Goal: Task Accomplishment & Management: Manage account settings

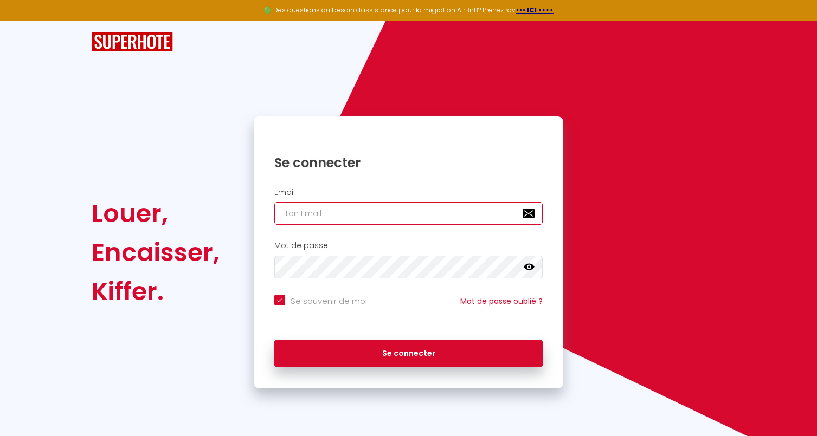
click at [323, 221] on input "email" at bounding box center [408, 213] width 269 height 23
type input "[PERSON_NAME][EMAIL_ADDRESS][DOMAIN_NAME]"
click at [274, 340] on button "Se connecter" at bounding box center [408, 353] width 269 height 27
checkbox input "true"
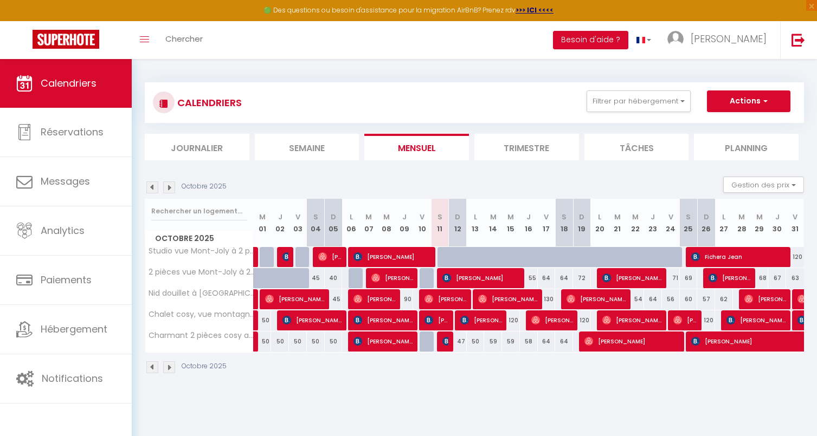
click at [463, 339] on div "47" at bounding box center [458, 342] width 18 height 20
type input "47"
type input "Dim 12 Octobre 2025"
type input "Lun 13 Octobre 2025"
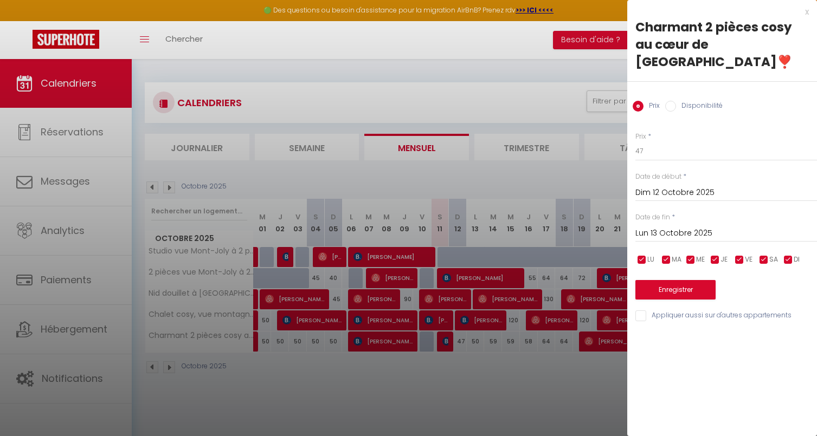
click at [808, 13] on div "x" at bounding box center [718, 11] width 182 height 13
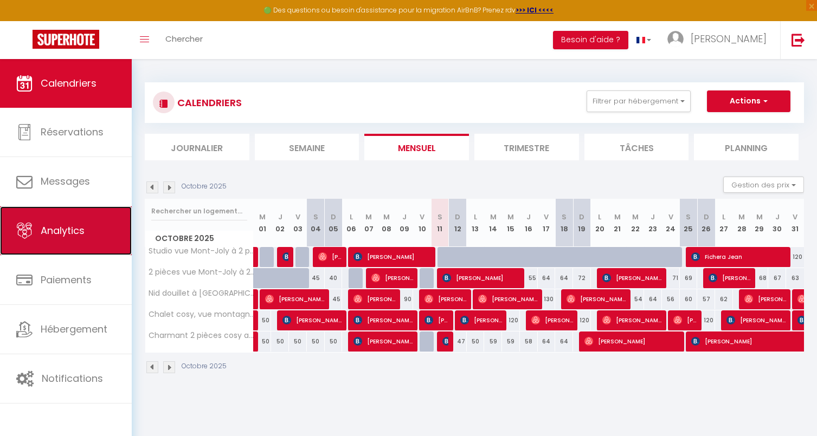
click at [53, 229] on span "Analytics" at bounding box center [63, 231] width 44 height 14
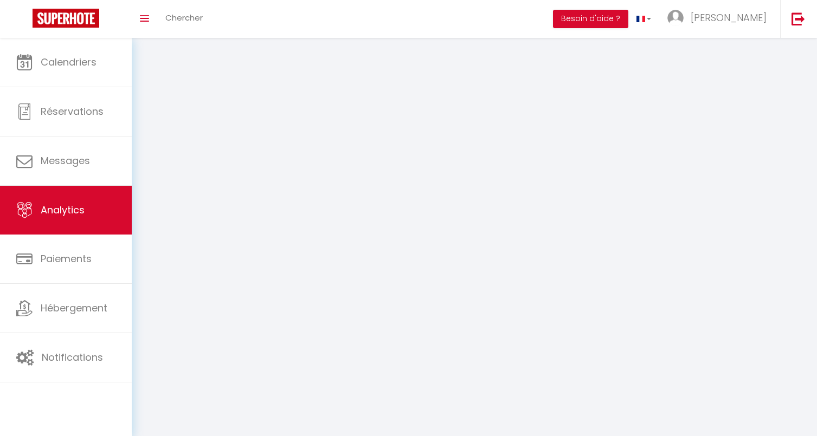
select select "2025"
select select "10"
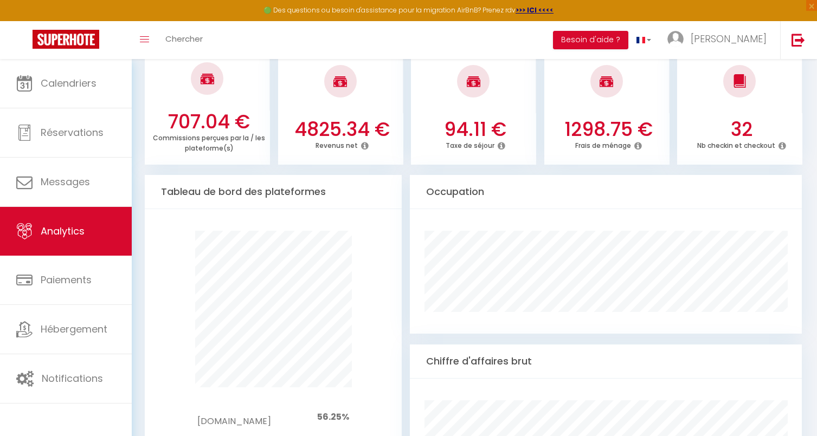
scroll to position [454, 0]
click at [637, 147] on icon at bounding box center [638, 146] width 8 height 9
click at [586, 161] on div "1298.75 € Frais de ménage" at bounding box center [606, 141] width 125 height 44
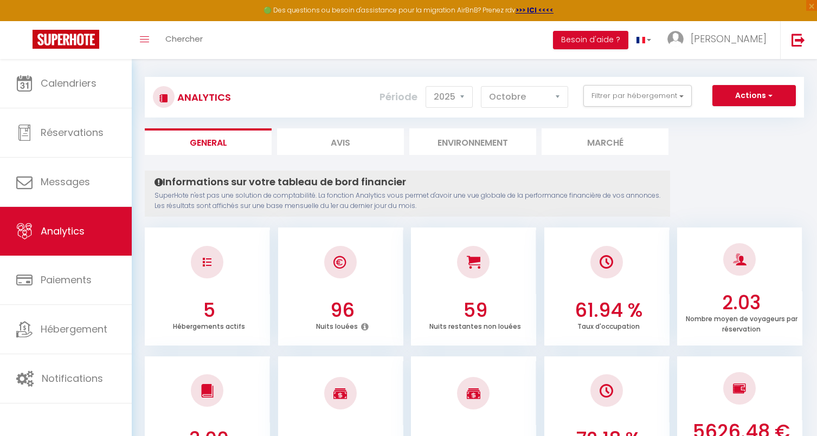
scroll to position [0, 0]
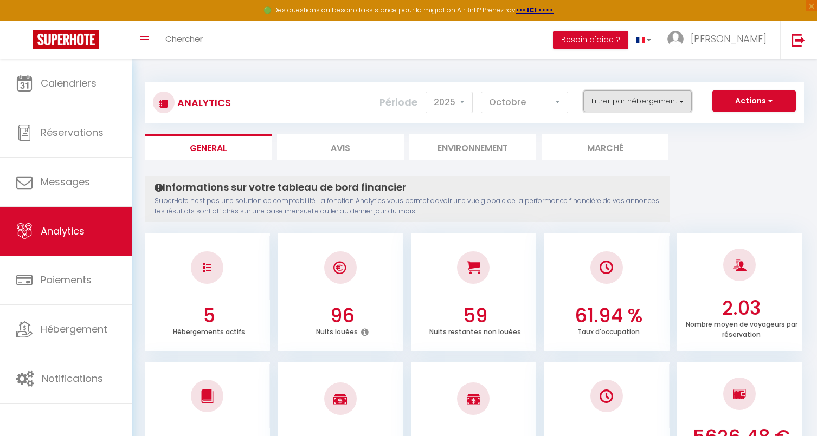
click at [634, 102] on button "Filtrer par hébergement" at bounding box center [637, 102] width 108 height 22
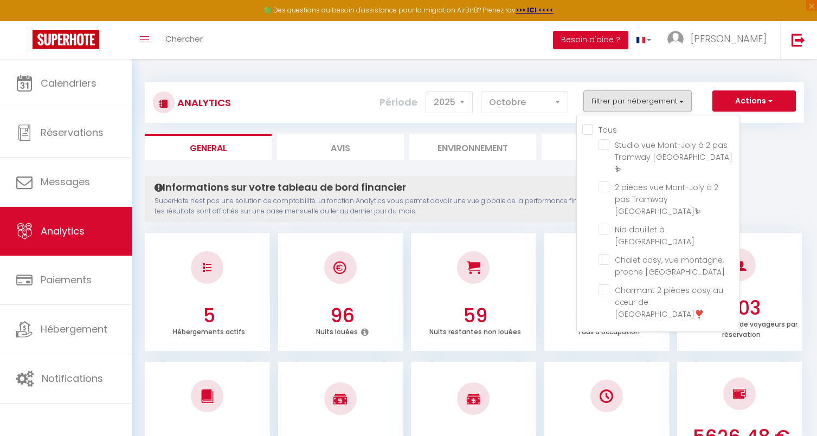
click at [588, 129] on input "Tous" at bounding box center [660, 129] width 157 height 11
checkbox input "true"
checkbox Mont-Blanc⛷ "true"
checkbox Saint-Gervais "true"
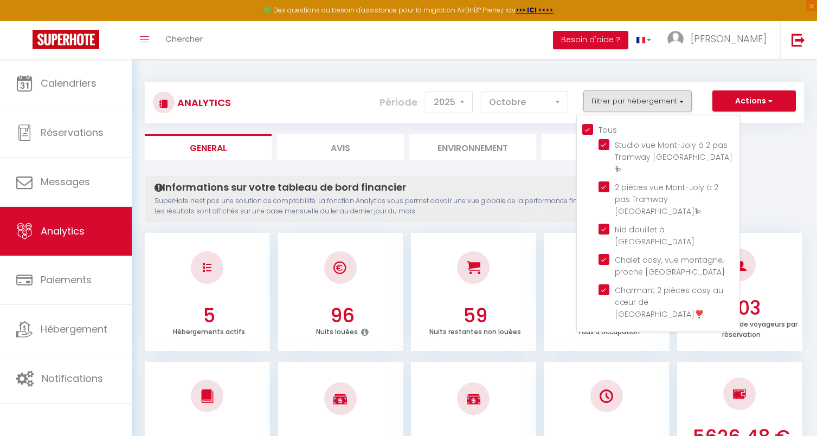
checkbox Tramway "true"
checkbox Saint-Gervais❣️ "true"
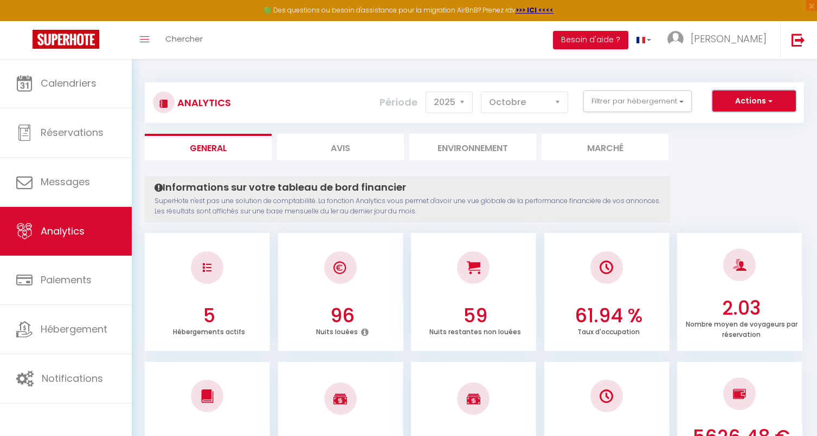
click at [739, 102] on button "Actions" at bounding box center [753, 102] width 83 height 22
click at [733, 74] on div "Analytics Actions Génération SuperConciergerie Génération SuperAnalyzer Générat…" at bounding box center [474, 97] width 659 height 51
